Goal: Ask a question: Seek information or help from site administrators or community

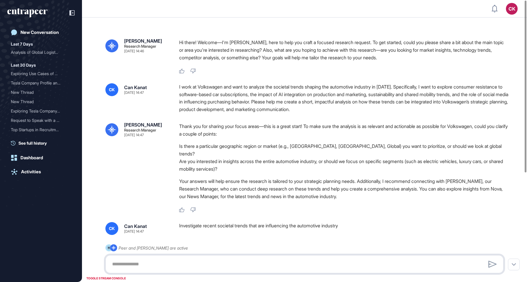
type textarea "**********"
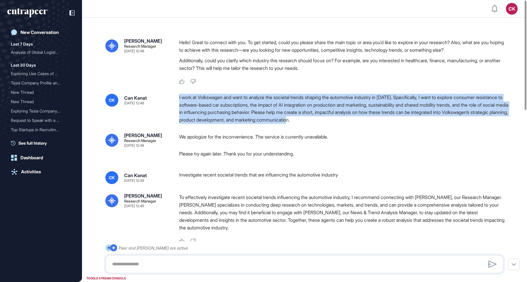
drag, startPoint x: 177, startPoint y: 95, endPoint x: 363, endPoint y: 127, distance: 188.6
copy div "I work at Volkswagen and want to analyze the societal trends shaping the automo…"
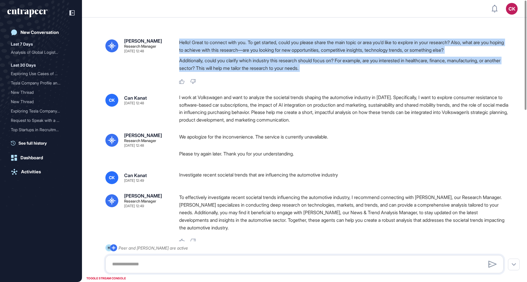
drag, startPoint x: 179, startPoint y: 42, endPoint x: 343, endPoint y: 76, distance: 167.5
click at [343, 76] on div "Hello! Great to connect with you. To get started, could you please share the ma…" at bounding box center [343, 62] width 329 height 46
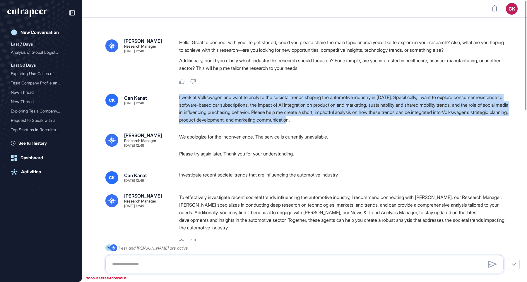
drag, startPoint x: 177, startPoint y: 96, endPoint x: 402, endPoint y: 123, distance: 226.4
click at [402, 123] on div "CK Can Kanat Aug 21, 2025 12:48 I work at Volkswagen and want to analyze the so…" at bounding box center [304, 109] width 398 height 30
copy div "I work at Volkswagen and want to analyze the societal trends shaping the automo…"
click at [32, 32] on div "New Conversation" at bounding box center [39, 32] width 38 height 5
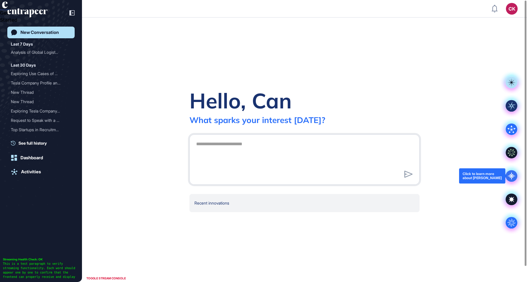
click at [512, 177] on icon at bounding box center [511, 176] width 8 height 8
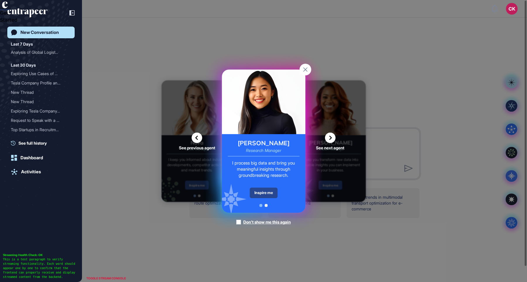
click at [264, 193] on div "Inspire me" at bounding box center [264, 193] width 28 height 11
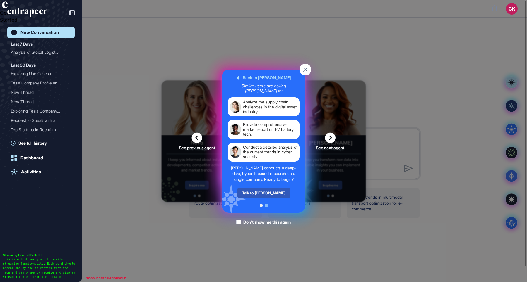
click at [264, 193] on div "Talk to Reese" at bounding box center [263, 193] width 53 height 11
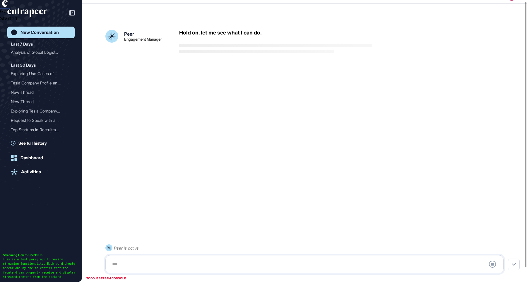
scroll to position [16, 0]
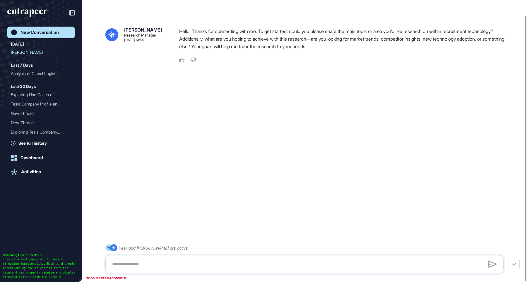
click at [193, 257] on div at bounding box center [304, 265] width 398 height 18
click at [193, 265] on textarea at bounding box center [305, 265] width 392 height 12
paste textarea "**********"
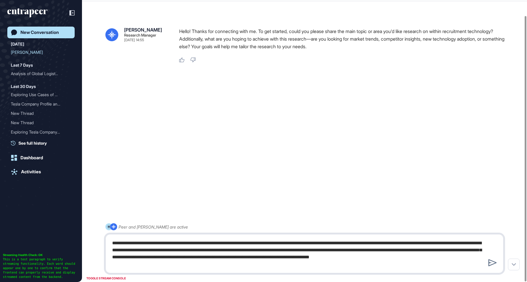
type textarea "**********"
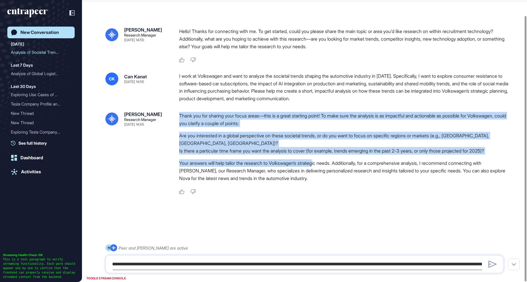
drag, startPoint x: 179, startPoint y: 114, endPoint x: 324, endPoint y: 166, distance: 154.1
click at [323, 165] on div "Reese Research Manager Aug 21, 2025 14:55 Thank you for sharing your focus area…" at bounding box center [304, 153] width 398 height 83
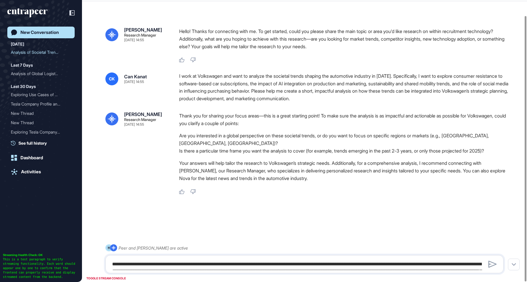
click at [349, 191] on div "Like Dislike" at bounding box center [343, 192] width 329 height 5
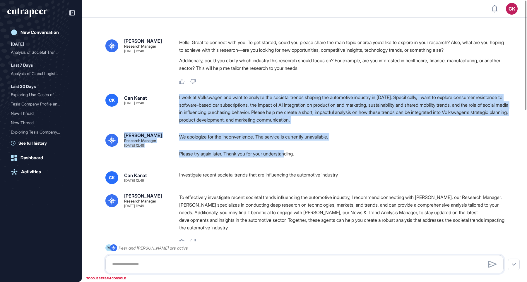
drag, startPoint x: 183, startPoint y: 100, endPoint x: 299, endPoint y: 160, distance: 130.7
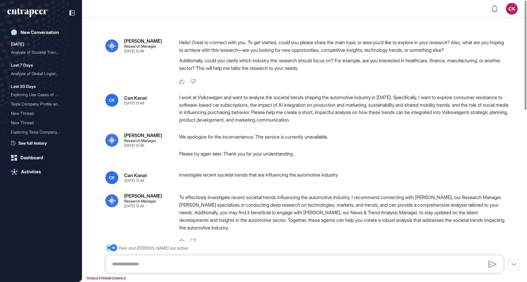
click at [352, 152] on p "Please try again later. Thank you for your understanding." at bounding box center [343, 154] width 329 height 8
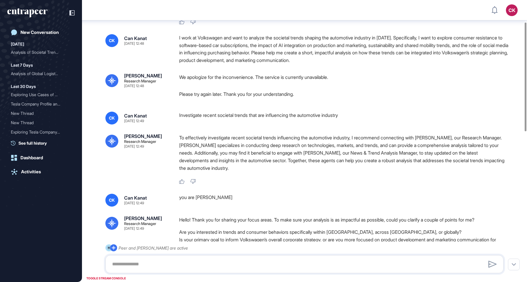
scroll to position [64, 0]
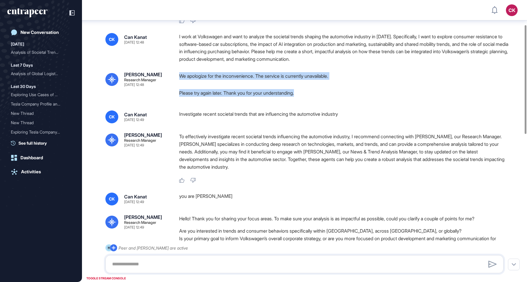
drag, startPoint x: 179, startPoint y: 75, endPoint x: 337, endPoint y: 95, distance: 159.8
click at [337, 95] on div "Reese Research Manager Aug 21, 2025 12:48 We apologize for the inconvenience. T…" at bounding box center [304, 86] width 398 height 29
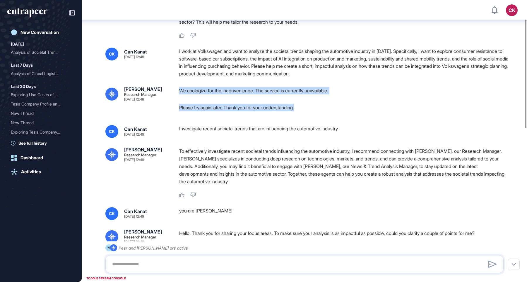
scroll to position [48, 0]
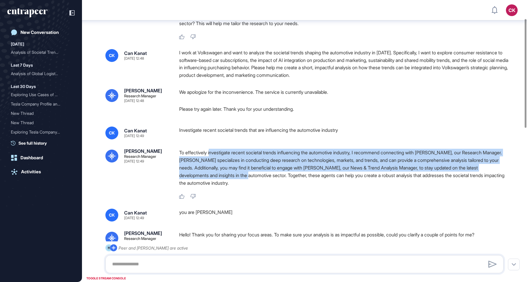
drag, startPoint x: 211, startPoint y: 152, endPoint x: 280, endPoint y: 176, distance: 73.1
click at [280, 176] on p "To effectively investigate recent societal trends influencing the automotive in…" at bounding box center [343, 168] width 329 height 38
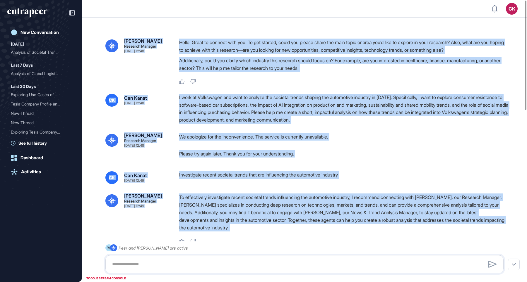
drag, startPoint x: 115, startPoint y: 37, endPoint x: 260, endPoint y: 239, distance: 248.7
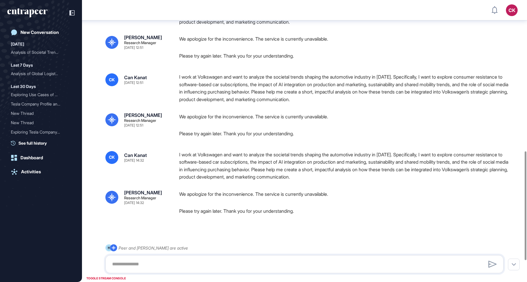
scroll to position [446, 0]
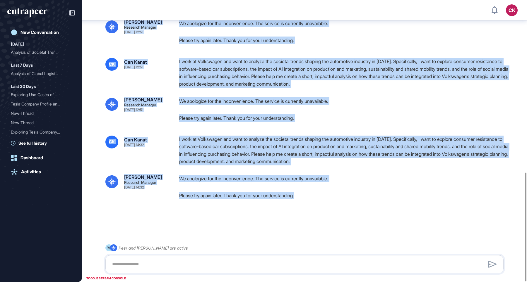
click at [325, 199] on p "Please try again later. Thank you for your understanding." at bounding box center [343, 196] width 329 height 8
copy div "Reese Research Manager Aug 21, 2025 12:48 Hello! Great to connect with you. To …"
click at [306, 191] on div "We apologize for the inconvenience. The service is currently unavailable. Pleas…" at bounding box center [343, 187] width 329 height 25
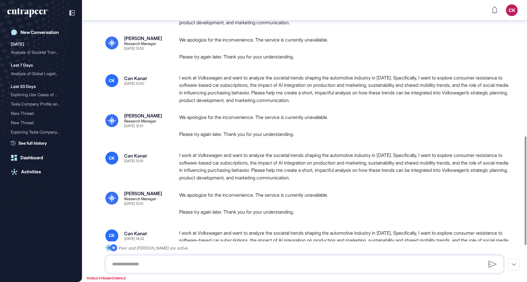
scroll to position [371, 0]
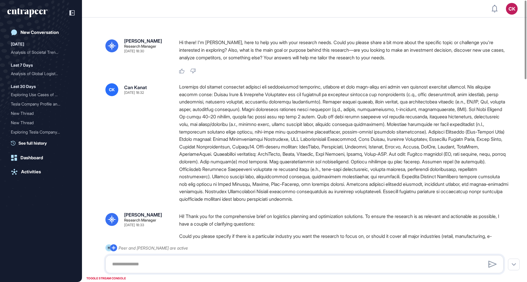
type textarea "**********"
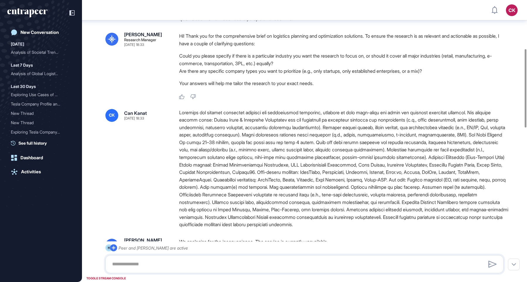
scroll to position [168, 0]
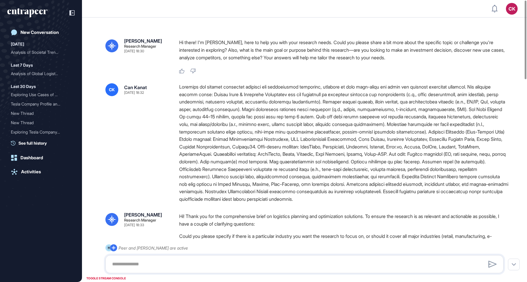
type textarea "**********"
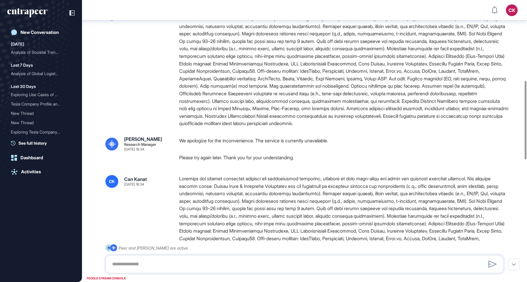
scroll to position [297, 0]
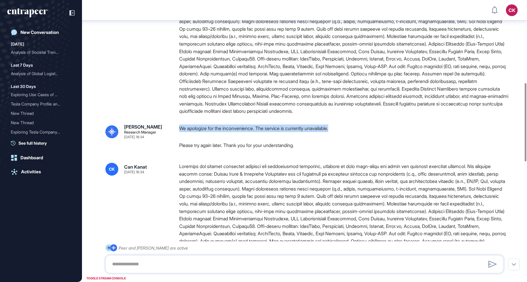
drag, startPoint x: 179, startPoint y: 143, endPoint x: 349, endPoint y: 150, distance: 170.8
click at [349, 150] on div "Reese Research Manager Aug 15, 2025 18:34 We apologize for the inconvenience. T…" at bounding box center [304, 139] width 398 height 29
copy p "We apologize for the inconvenience. The service is currently unavailable."
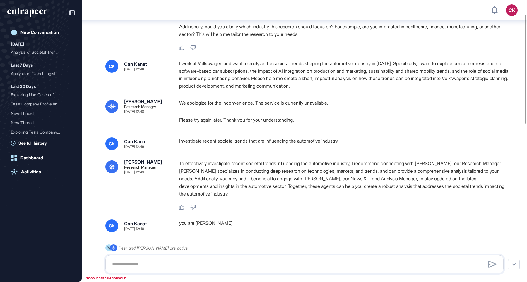
scroll to position [33, 0]
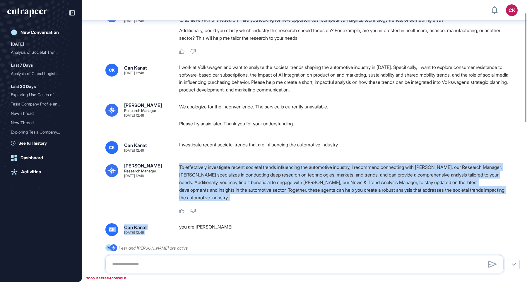
drag, startPoint x: 179, startPoint y: 165, endPoint x: 254, endPoint y: 223, distance: 94.7
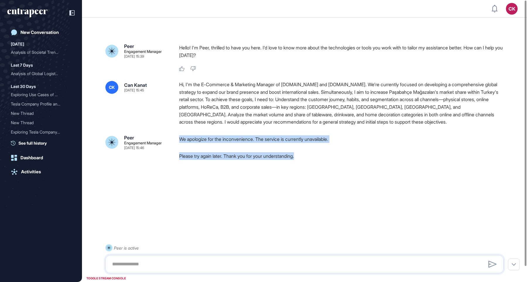
drag, startPoint x: 184, startPoint y: 138, endPoint x: 281, endPoint y: 169, distance: 102.1
click at [280, 169] on div "Peer Engagement Manager [DATE] 15:39 Hello! I'm Peer, thrilled to have you here…" at bounding box center [304, 150] width 445 height 254
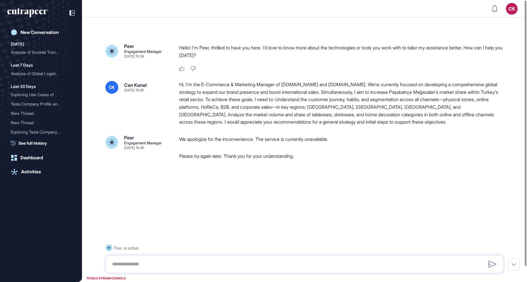
click at [327, 191] on div at bounding box center [304, 185] width 398 height 23
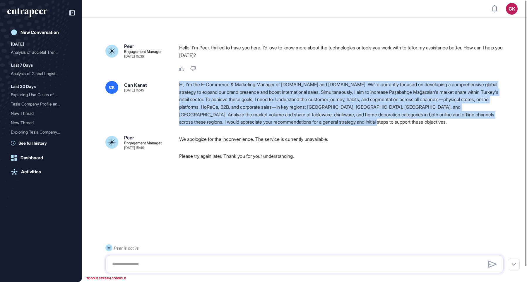
drag, startPoint x: 179, startPoint y: 82, endPoint x: 407, endPoint y: 126, distance: 232.7
click at [407, 126] on div "CK Can Kanat [DATE] 15:45 Hi, I'm the E-Commerce & Marketing Manager of [DOMAIN…" at bounding box center [304, 103] width 398 height 45
copy div "Hi, I'm the E-Commerce & Marketing Manager of [DOMAIN_NAME] and [DOMAIN_NAME]. …"
click at [54, 30] on div "New Conversation" at bounding box center [39, 32] width 38 height 5
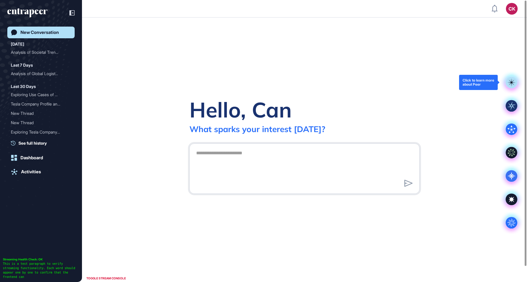
click at [513, 87] on rect at bounding box center [512, 83] width 12 height 12
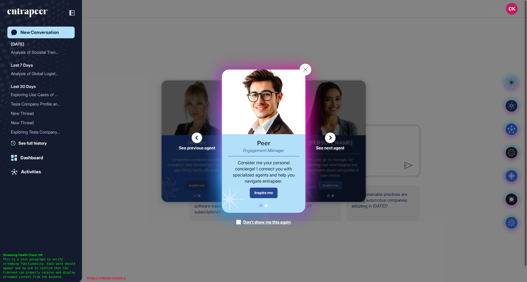
click at [265, 193] on div "Inspire me" at bounding box center [264, 193] width 28 height 10
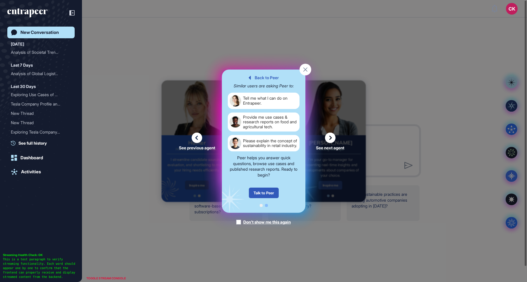
click at [265, 193] on div "Talk to Peer" at bounding box center [264, 193] width 30 height 11
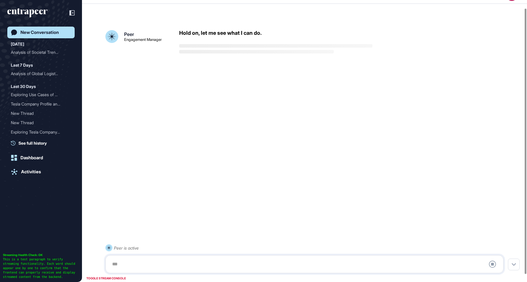
scroll to position [16, 0]
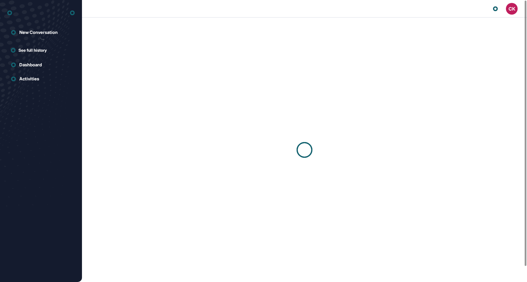
scroll to position [0, 0]
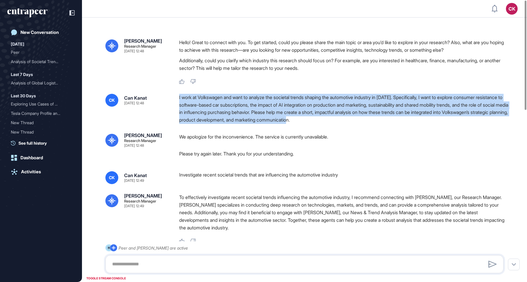
drag, startPoint x: 183, startPoint y: 97, endPoint x: 411, endPoint y: 120, distance: 229.2
click at [411, 120] on div "CK Can Kanat Aug 21, 2025 12:48 I work at Volkswagen and want to analyze the so…" at bounding box center [304, 109] width 398 height 30
copy div "I work at Volkswagen and want to analyze the societal trends shaping the automo…"
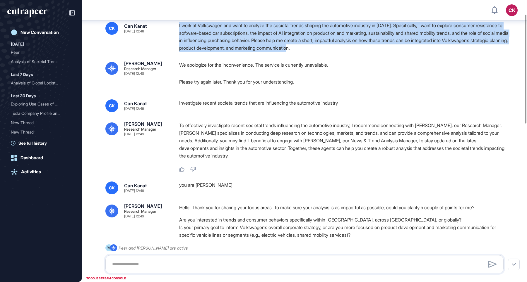
scroll to position [0, 0]
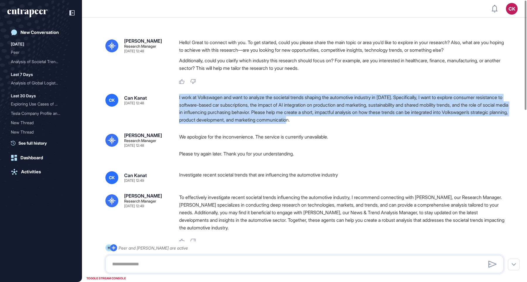
copy div "I work at Volkswagen and want to analyze the societal trends shaping the automo…"
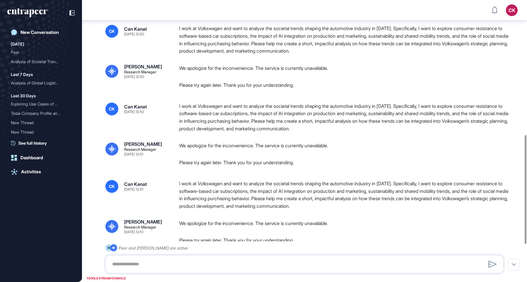
scroll to position [446, 0]
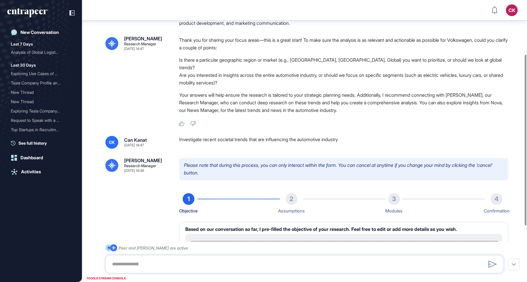
scroll to position [90, 0]
click at [277, 136] on div "Investigate recent societal trends that are influencing the automotive industry" at bounding box center [343, 142] width 329 height 13
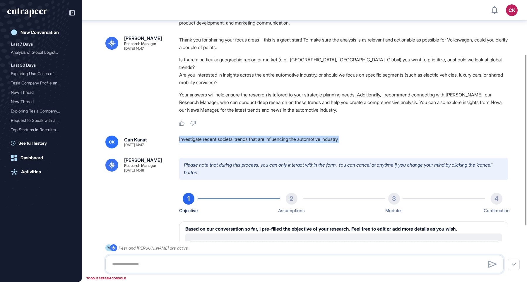
click at [277, 136] on div "Investigate recent societal trends that are influencing the automotive industry" at bounding box center [343, 142] width 329 height 13
copy div "Investigate recent societal trends that are influencing the automotive industry"
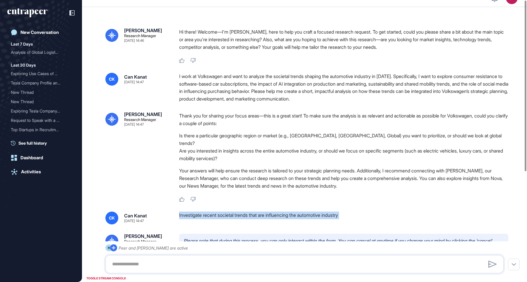
scroll to position [0, 0]
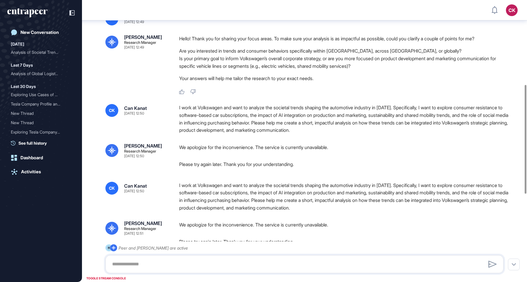
scroll to position [247, 0]
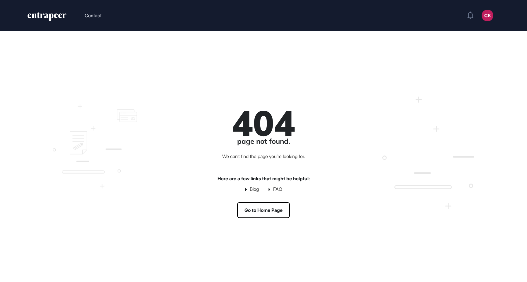
scroll to position [0, 0]
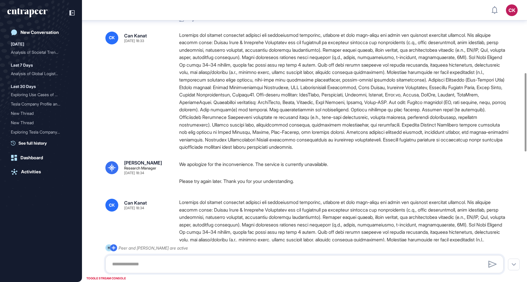
scroll to position [250, 0]
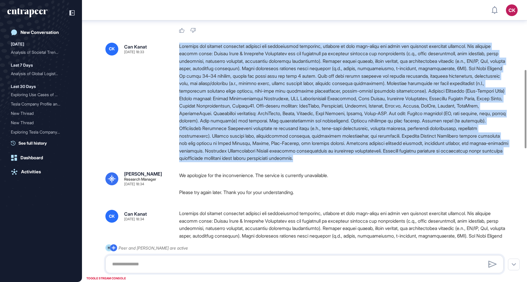
drag, startPoint x: 178, startPoint y: 53, endPoint x: 214, endPoint y: 173, distance: 125.4
click at [214, 163] on div "CK Can Kanat Aug 15, 2025 18:33" at bounding box center [304, 103] width 398 height 120
copy div "Identify and analyze logistics planning and optimization solutions, focusing on…"
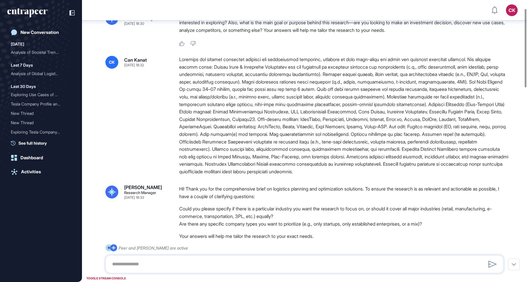
scroll to position [0, 0]
